Goal: Information Seeking & Learning: Find specific fact

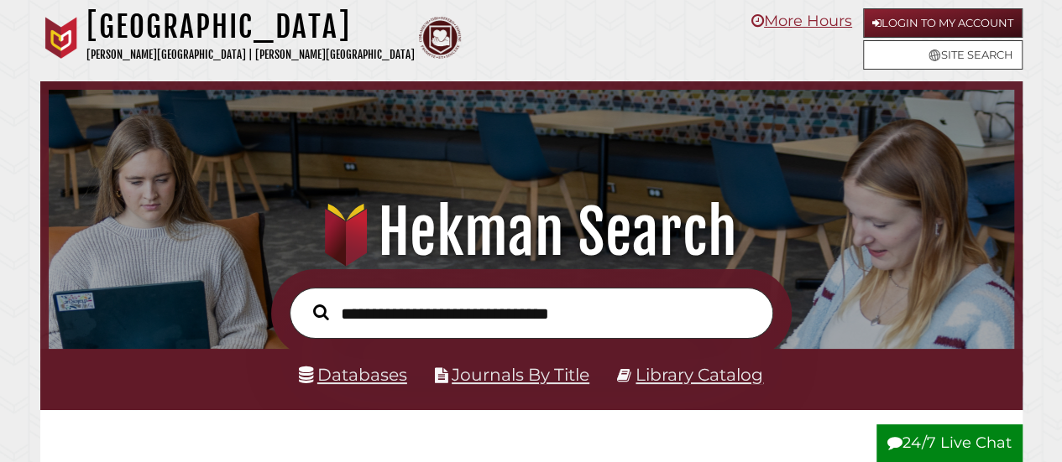
scroll to position [319, 957]
click at [404, 310] on input "text" at bounding box center [531, 313] width 483 height 51
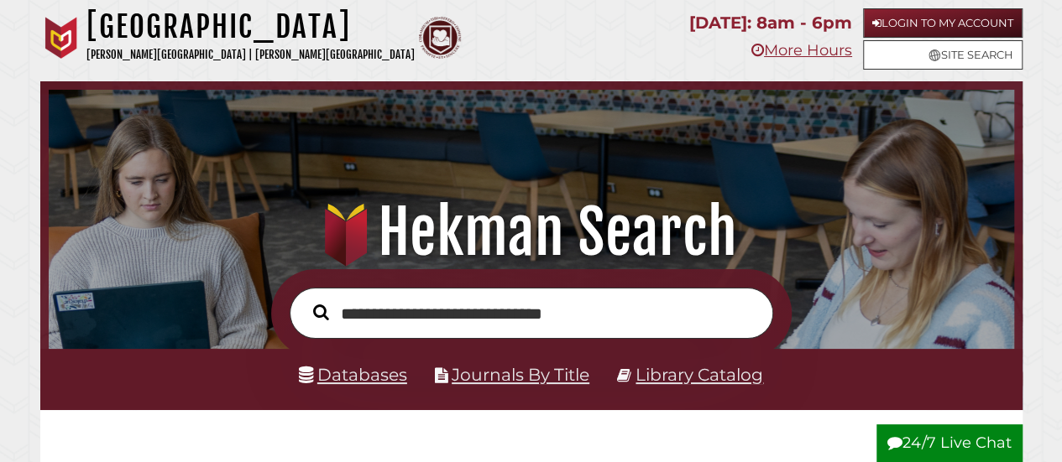
type input "**********"
click at [305, 300] on button "Search" at bounding box center [321, 312] width 33 height 24
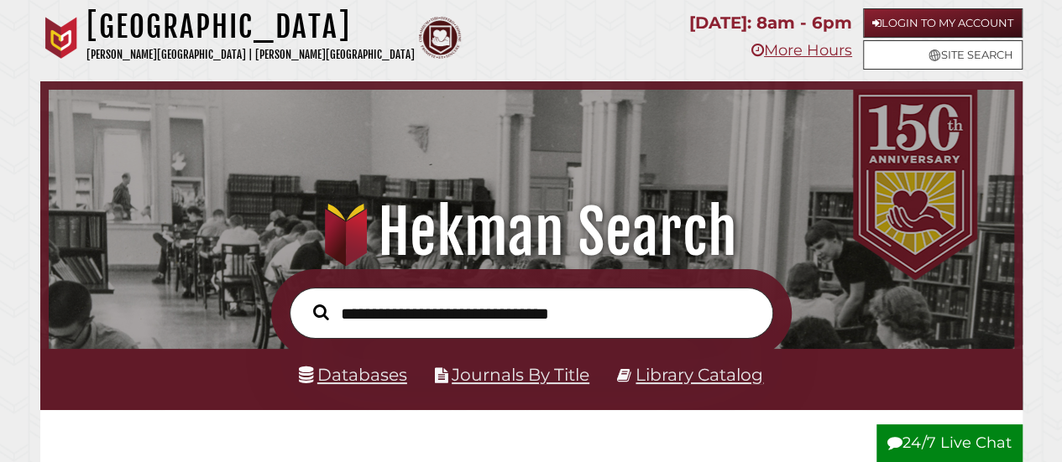
scroll to position [319, 957]
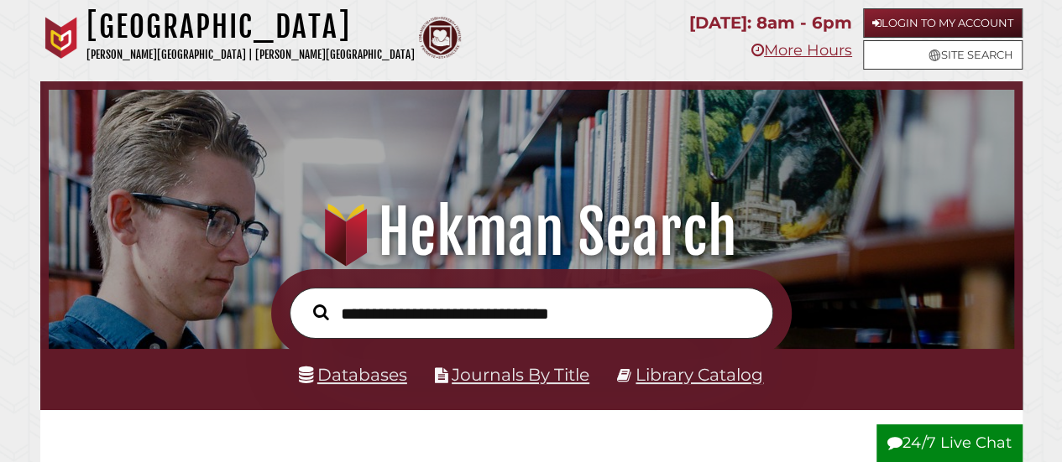
scroll to position [319, 957]
